Goal: Use online tool/utility: Utilize a website feature to perform a specific function

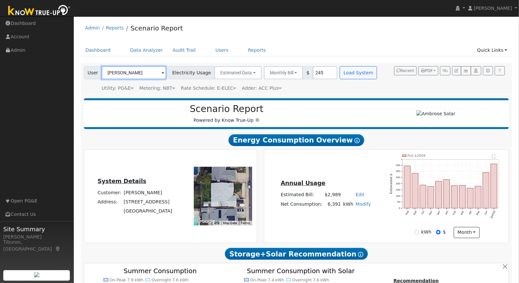
click at [124, 70] on input "[PERSON_NAME]" at bounding box center [134, 72] width 65 height 13
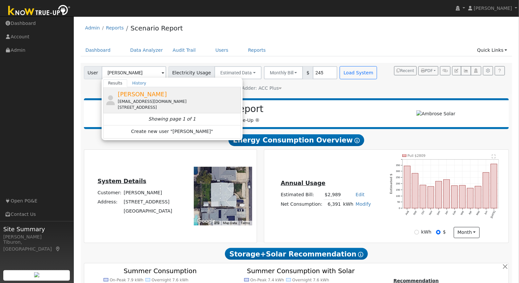
click at [149, 99] on div "[EMAIL_ADDRESS][DOMAIN_NAME]" at bounding box center [179, 102] width 122 height 6
type input "[PERSON_NAME]"
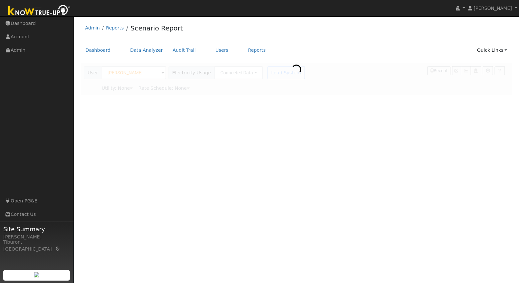
type input "Pacific Gas & Electric"
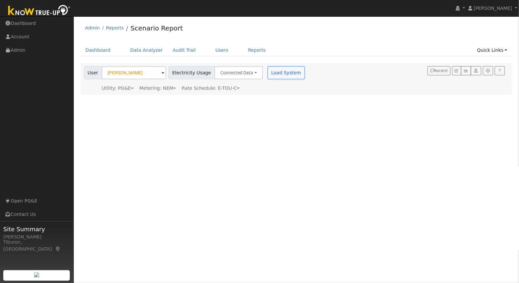
click at [166, 87] on div "Metering: NEM" at bounding box center [157, 88] width 37 height 7
click at [178, 96] on button "NEM" at bounding box center [185, 98] width 26 height 13
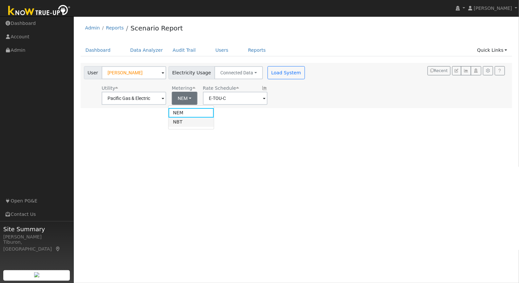
click at [184, 123] on link "NBT" at bounding box center [192, 122] width 46 height 9
type input "E-ELEC"
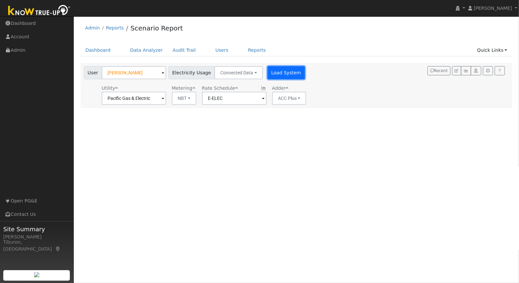
click at [283, 76] on button "Load System" at bounding box center [286, 72] width 37 height 13
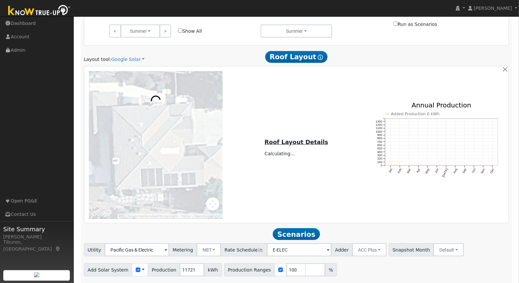
scroll to position [388, 0]
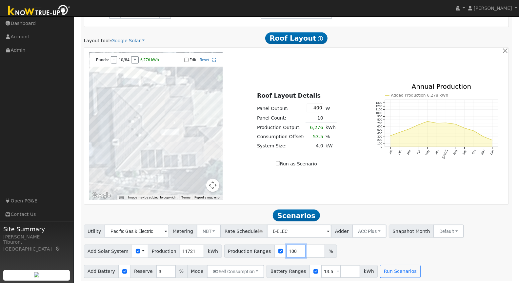
drag, startPoint x: 287, startPoint y: 251, endPoint x: 266, endPoint y: 249, distance: 21.1
click at [266, 249] on div "Production Ranges 100 %" at bounding box center [280, 251] width 113 height 13
type input "109.1"
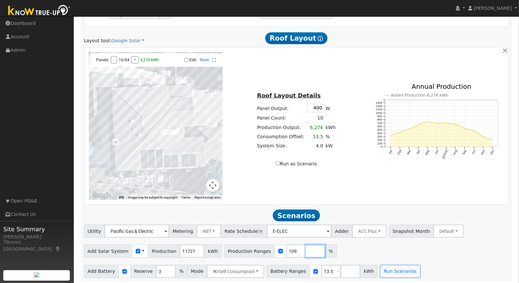
drag, startPoint x: 300, startPoint y: 249, endPoint x: 302, endPoint y: 253, distance: 4.1
click at [306, 249] on input "number" at bounding box center [316, 251] width 20 height 13
type input "104.4"
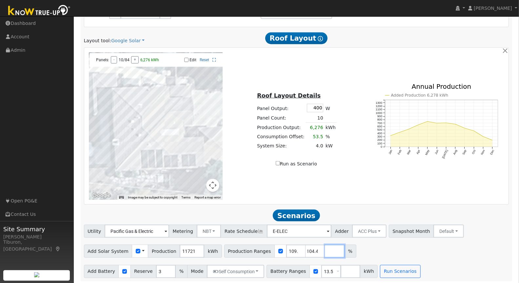
type input "109.1"
click at [325, 251] on input "number" at bounding box center [335, 251] width 20 height 13
type input "96.1"
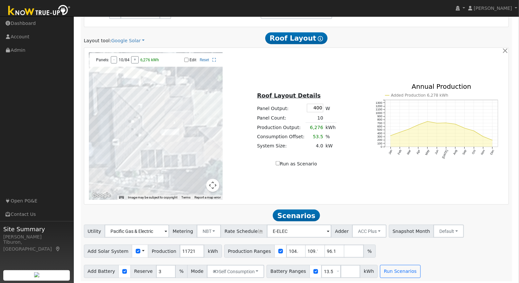
type input "104.4"
type input "109.1"
click at [487, 263] on div "Add Battery Reserve 3 % Mode Self Consumption Self Consumption Peak Savings ACC…" at bounding box center [297, 270] width 428 height 15
click at [394, 270] on button "Run Scenarios" at bounding box center [400, 271] width 40 height 13
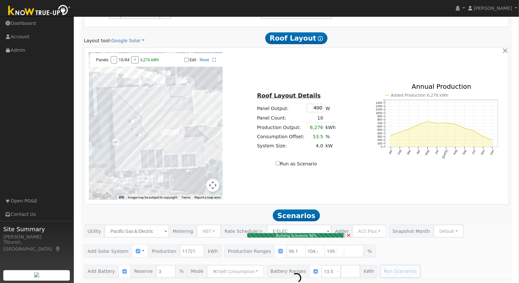
type input "$26,283"
type input "$12,745"
type input "7.5"
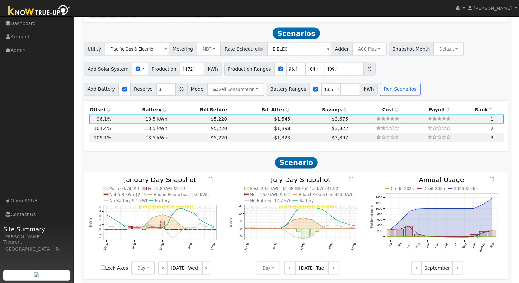
scroll to position [577, 0]
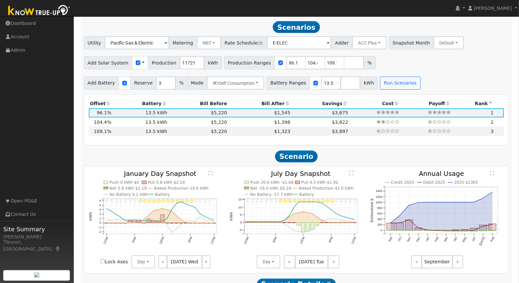
click at [263, 102] on th "Bill After" at bounding box center [259, 103] width 63 height 9
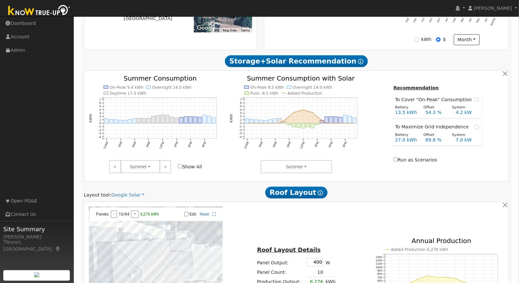
scroll to position [477, 0]
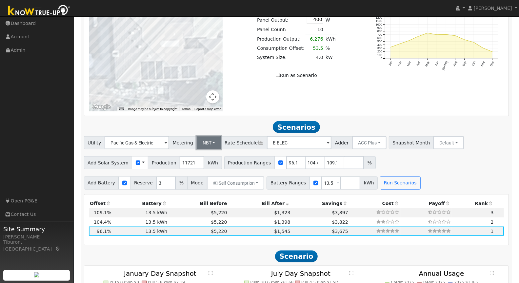
click at [206, 139] on button "NBT" at bounding box center [209, 142] width 25 height 13
click at [214, 155] on link "NEM" at bounding box center [213, 157] width 46 height 9
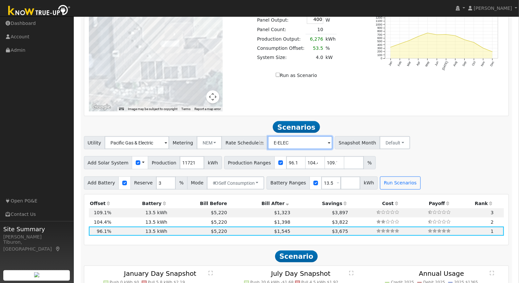
click at [169, 145] on input "E-ELEC" at bounding box center [137, 142] width 65 height 13
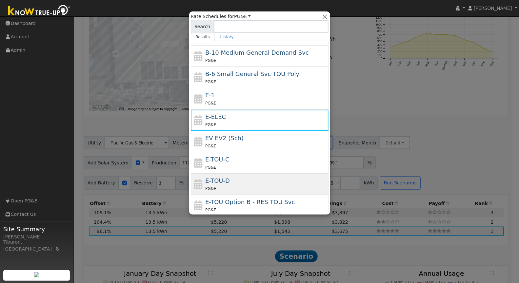
scroll to position [70, 0]
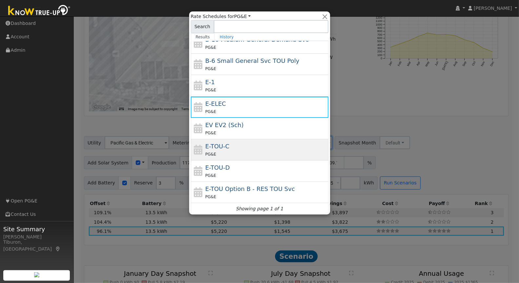
click at [241, 151] on div "PG&E" at bounding box center [266, 154] width 122 height 7
type input "E-TOU-C"
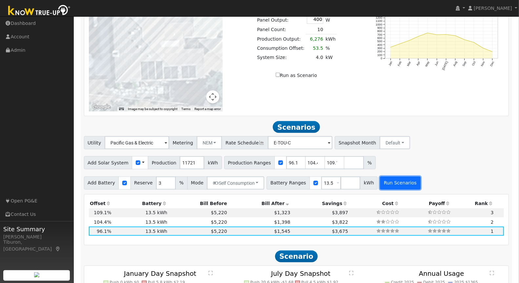
click at [384, 184] on button "Run Scenarios" at bounding box center [400, 183] width 40 height 13
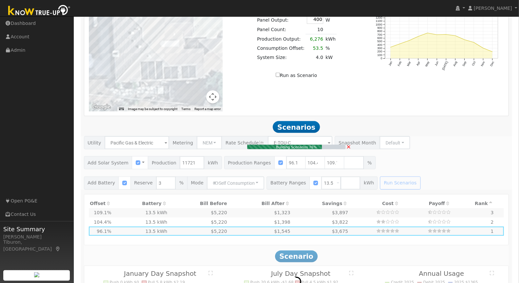
type input "$28,553"
type input "$13,426"
type input "8.2"
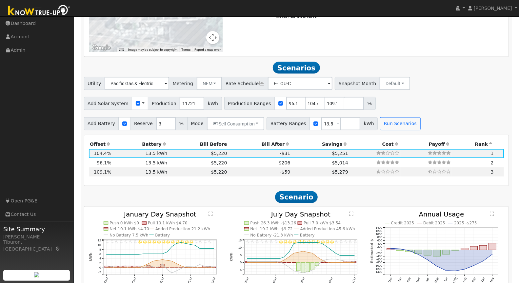
scroll to position [530, 0]
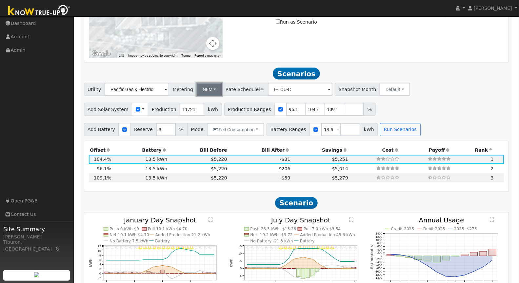
click at [198, 87] on button "NEM" at bounding box center [210, 89] width 26 height 13
click at [207, 112] on link "NBT" at bounding box center [213, 113] width 46 height 9
type input "E-ELEC"
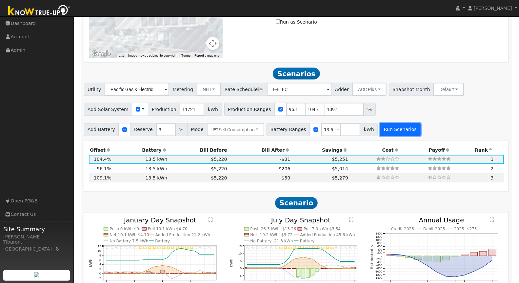
click at [383, 127] on button "Run Scenarios" at bounding box center [400, 129] width 40 height 13
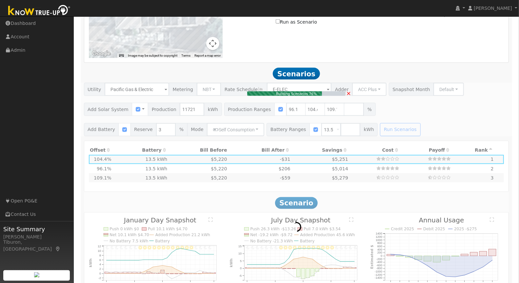
type input "$26,283"
type input "$12,745"
type input "7.5"
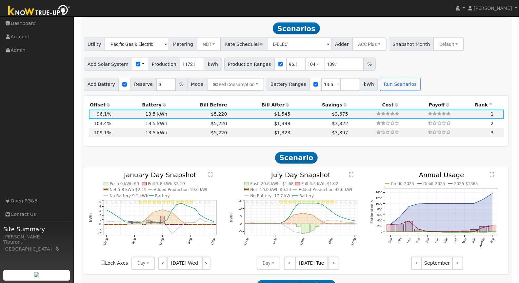
scroll to position [577, 0]
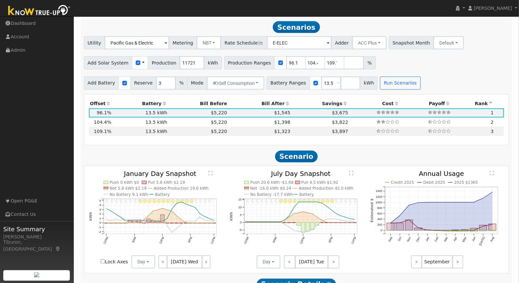
click at [269, 102] on th "Bill After" at bounding box center [259, 103] width 63 height 9
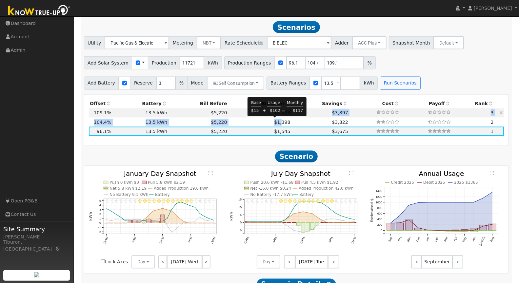
drag, startPoint x: 275, startPoint y: 124, endPoint x: 275, endPoint y: 109, distance: 14.8
click at [275, 109] on tbody "12,788 kWh 109.1% 13.5 kWh 3% $5,220 $1,323 $3,897 3 12,237 kWh 104.4% 13.5 kWh…" at bounding box center [297, 123] width 416 height 28
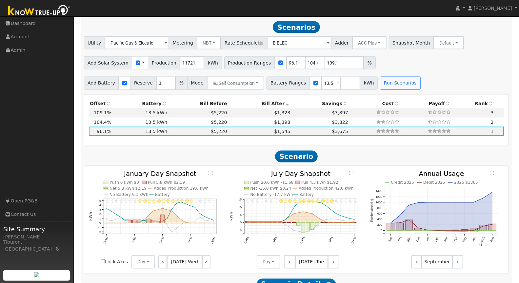
click at [223, 155] on h2 "Scenario" at bounding box center [296, 157] width 425 height 12
click at [275, 121] on span "$1,398" at bounding box center [282, 122] width 16 height 5
type input "$28,553"
type input "$13,426"
type input "8.2"
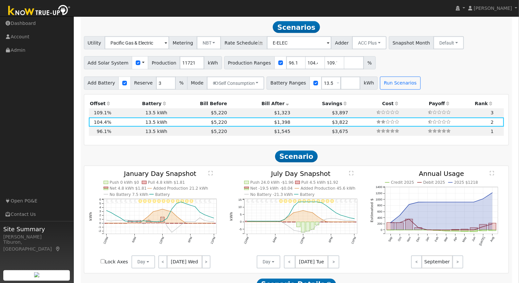
click at [212, 172] on text "" at bounding box center [211, 173] width 4 height 5
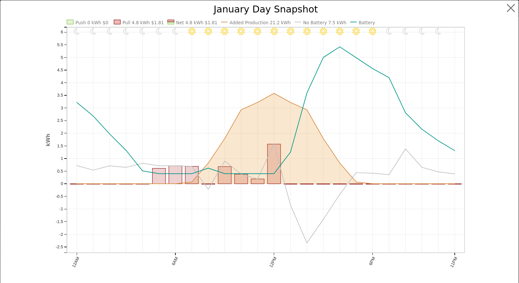
scroll to position [579, 0]
click at [515, 7] on button "button" at bounding box center [517, 8] width 12 height 12
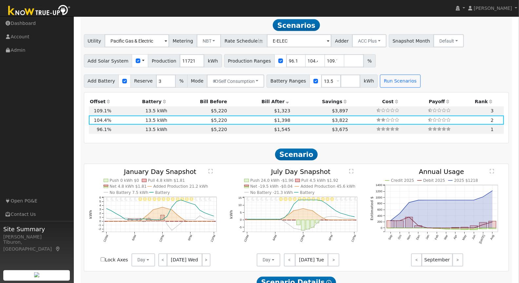
click at [351, 170] on text "" at bounding box center [351, 171] width 4 height 5
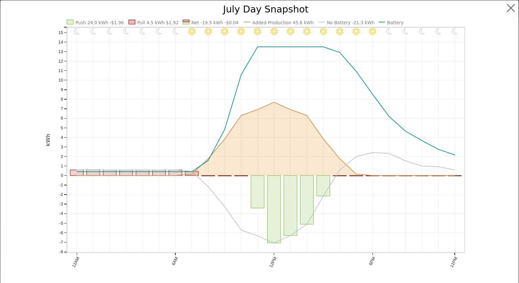
scroll to position [581, 0]
click at [511, 10] on button "button" at bounding box center [517, 8] width 12 height 12
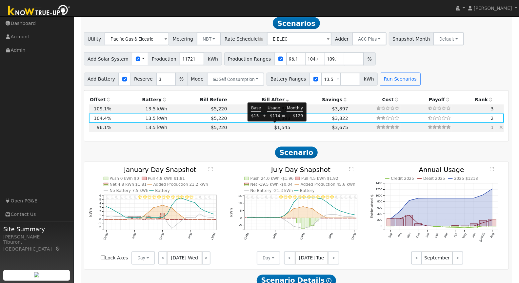
click at [274, 127] on span "$1,545" at bounding box center [282, 127] width 16 height 5
type input "$26,283"
type input "$12,745"
type input "7.5"
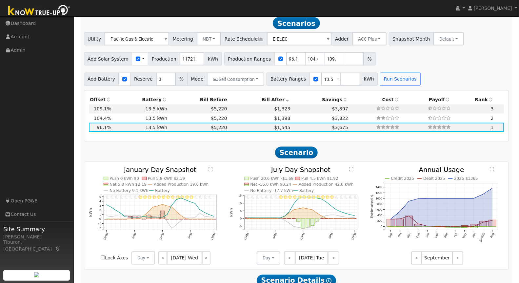
click at [210, 170] on text "" at bounding box center [211, 169] width 4 height 5
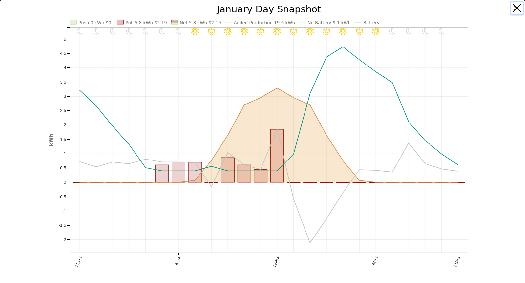
click at [513, 8] on button "button" at bounding box center [517, 8] width 12 height 12
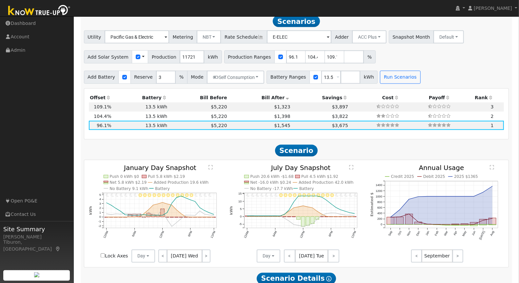
click at [353, 166] on text "" at bounding box center [351, 167] width 4 height 5
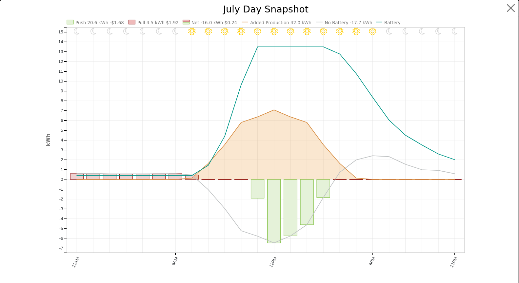
scroll to position [585, 0]
click at [512, 10] on button "button" at bounding box center [517, 8] width 12 height 12
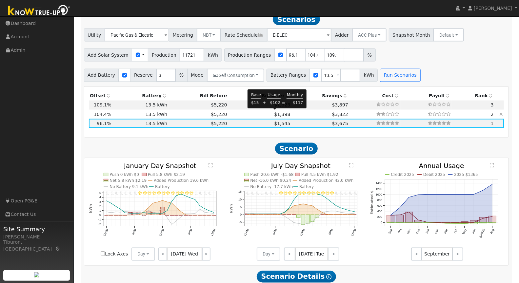
click at [275, 113] on span "$1,398" at bounding box center [282, 114] width 16 height 5
type input "$28,553"
type input "$13,426"
type input "8.2"
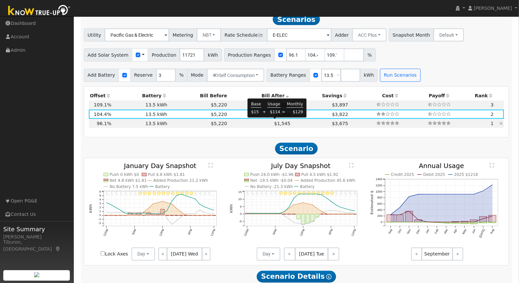
click at [281, 122] on span "$1,545" at bounding box center [282, 123] width 16 height 5
type input "$26,283"
type input "$12,745"
type input "7.5"
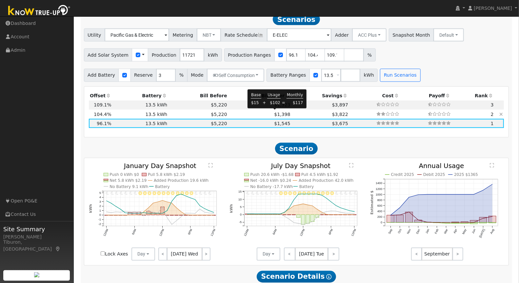
click at [275, 114] on span "$1,398" at bounding box center [282, 114] width 16 height 5
type input "$28,553"
type input "$13,426"
type input "8.2"
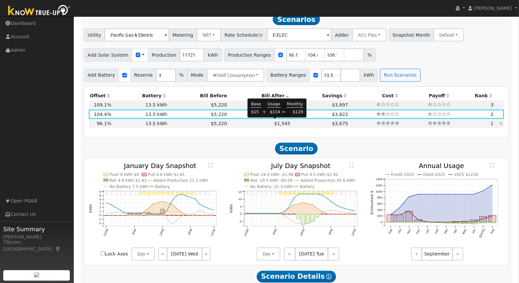
click at [276, 122] on span "$1,545" at bounding box center [282, 123] width 16 height 5
type input "$26,283"
type input "$12,745"
type input "7.5"
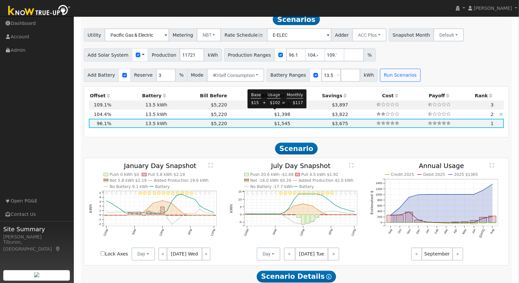
click at [279, 115] on span "$1,398" at bounding box center [282, 114] width 16 height 5
type input "$28,553"
type input "$13,426"
type input "8.2"
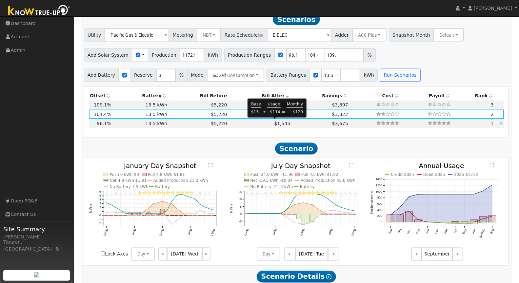
click at [278, 122] on span "$1,545" at bounding box center [282, 123] width 16 height 5
type input "$26,283"
type input "$12,745"
type input "7.5"
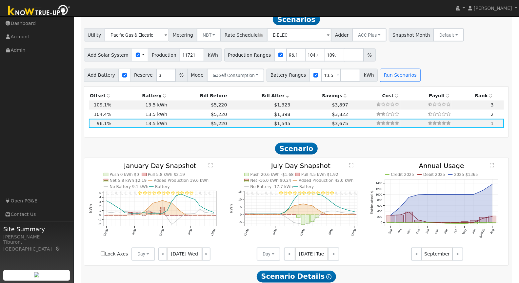
click at [211, 166] on text "" at bounding box center [211, 165] width 4 height 5
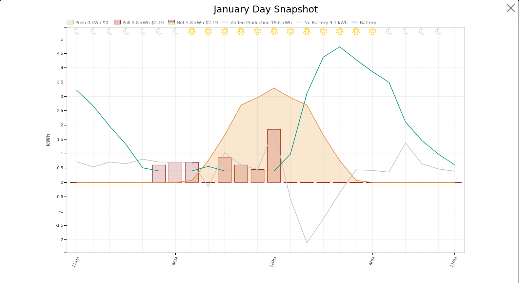
scroll to position [587, 0]
click at [512, 8] on button "button" at bounding box center [517, 8] width 12 height 12
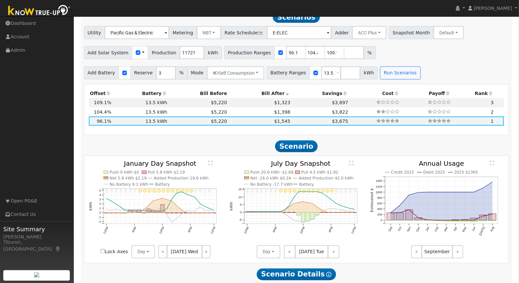
click at [353, 162] on text "" at bounding box center [351, 163] width 4 height 5
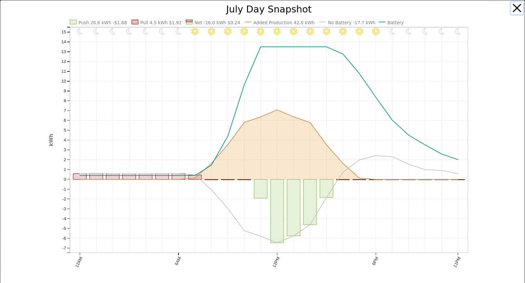
click at [511, 8] on button "button" at bounding box center [517, 8] width 12 height 12
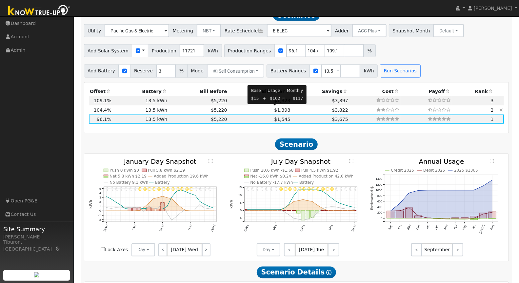
click at [274, 109] on span "$1,398" at bounding box center [282, 110] width 16 height 5
type input "$28,553"
type input "$13,426"
type input "8.2"
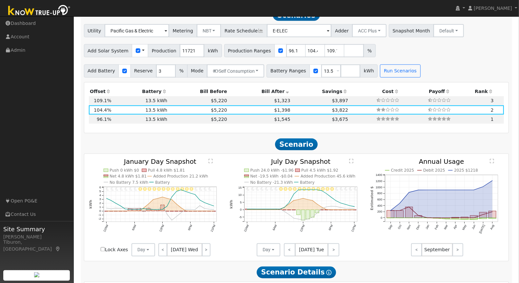
click at [212, 159] on text "" at bounding box center [211, 161] width 4 height 5
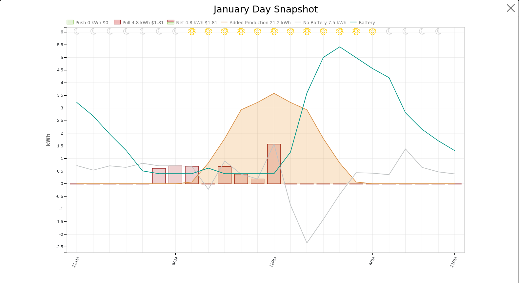
scroll to position [591, 0]
click at [511, 8] on button "button" at bounding box center [517, 8] width 12 height 12
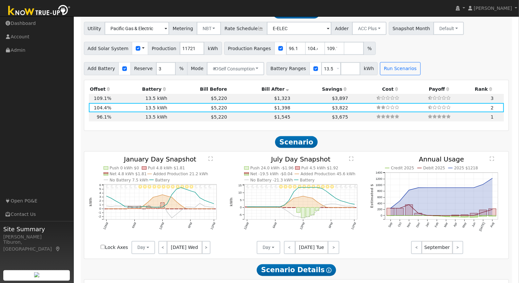
click at [350, 157] on text "" at bounding box center [351, 159] width 4 height 5
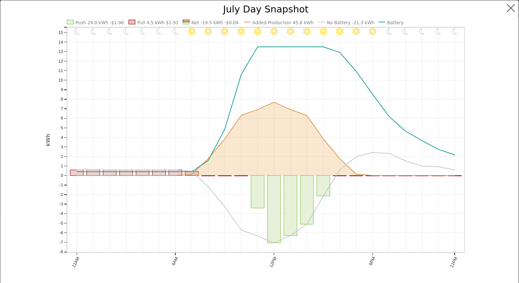
scroll to position [594, 0]
click at [512, 9] on button "button" at bounding box center [517, 8] width 12 height 12
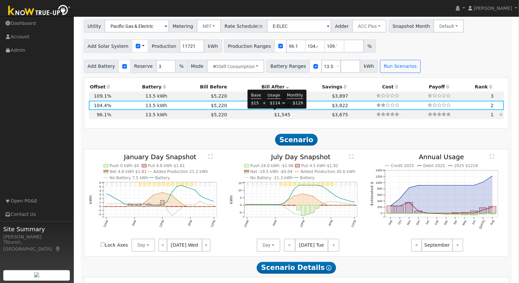
click at [275, 113] on span "$1,545" at bounding box center [282, 114] width 16 height 5
type input "$26,283"
type input "$12,745"
type input "7.5"
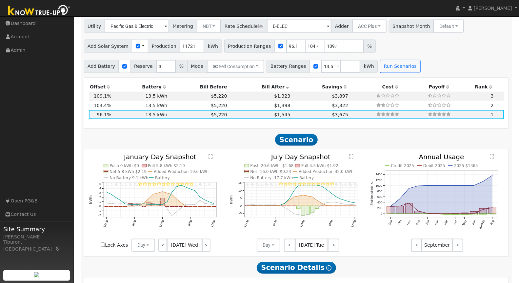
click at [210, 155] on text "" at bounding box center [211, 157] width 4 height 5
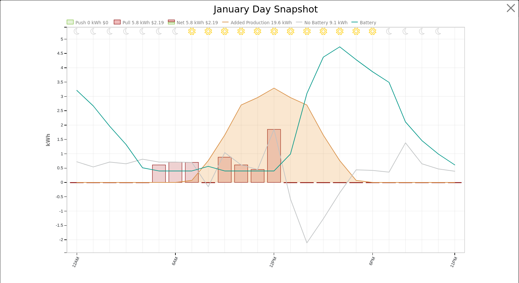
scroll to position [596, 0]
click at [511, 12] on button "button" at bounding box center [517, 8] width 12 height 12
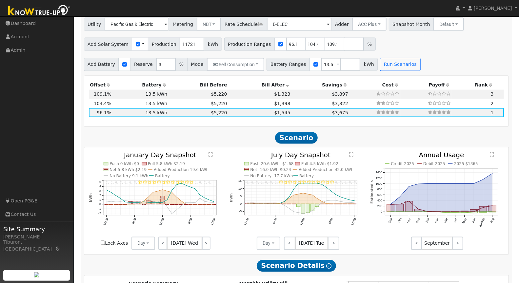
click at [350, 154] on text "" at bounding box center [351, 155] width 4 height 5
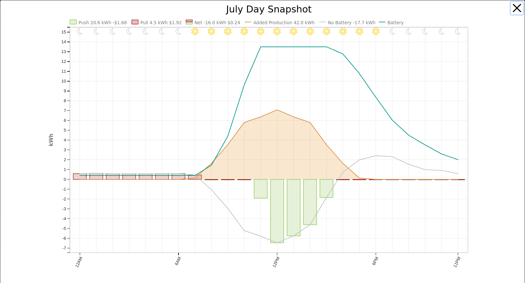
click at [511, 7] on button "button" at bounding box center [517, 8] width 12 height 12
